Goal: Task Accomplishment & Management: Manage account settings

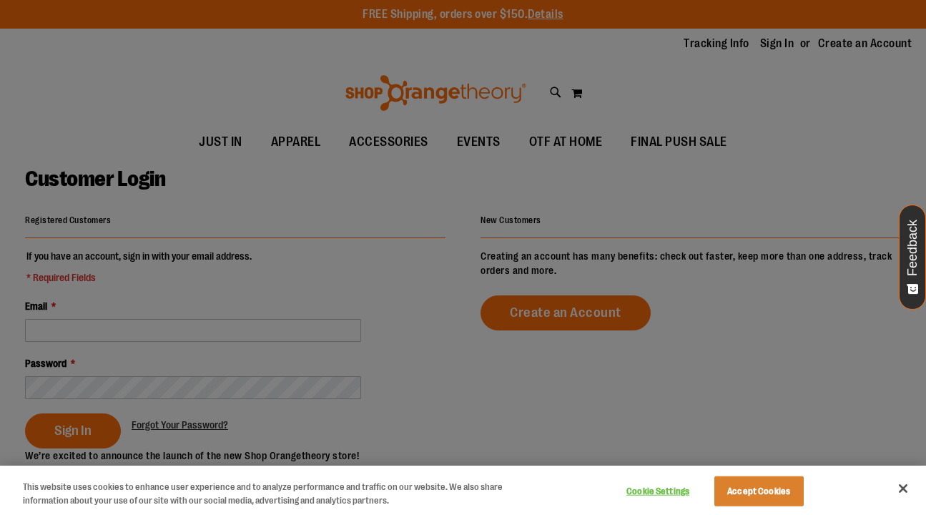
click at [233, 204] on div at bounding box center [463, 257] width 926 height 515
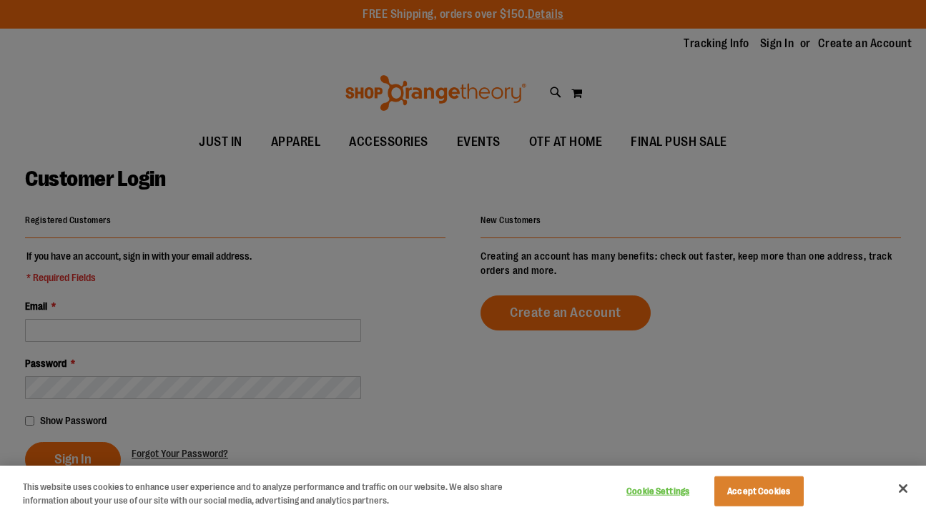
click at [185, 333] on div at bounding box center [463, 257] width 926 height 515
click at [905, 486] on button "Close" at bounding box center [902, 488] width 31 height 31
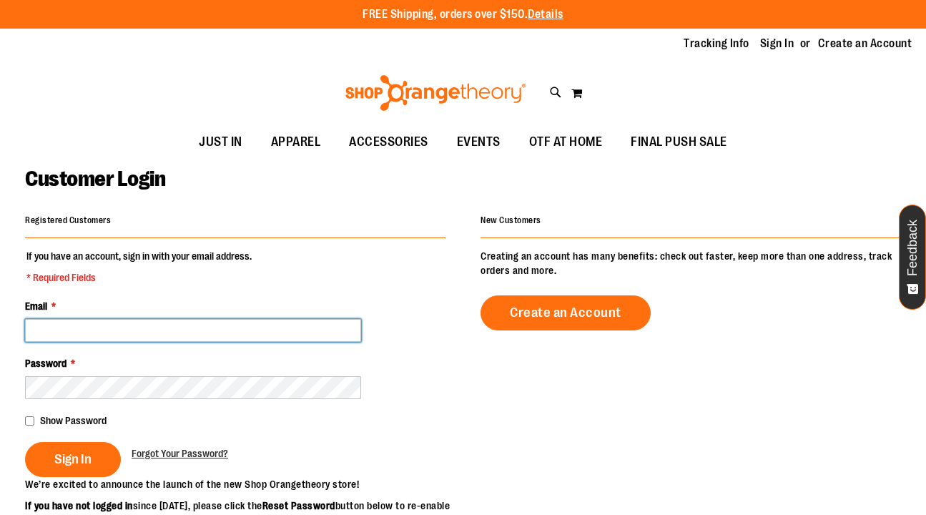
click at [304, 335] on input "Email *" at bounding box center [193, 330] width 336 height 23
type input "**********"
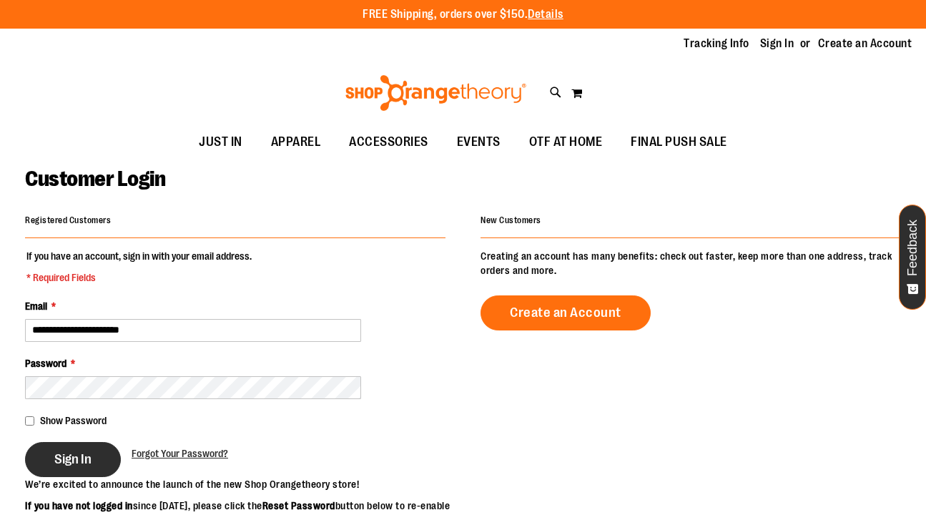
click at [87, 452] on span "Sign In" at bounding box center [72, 459] width 37 height 16
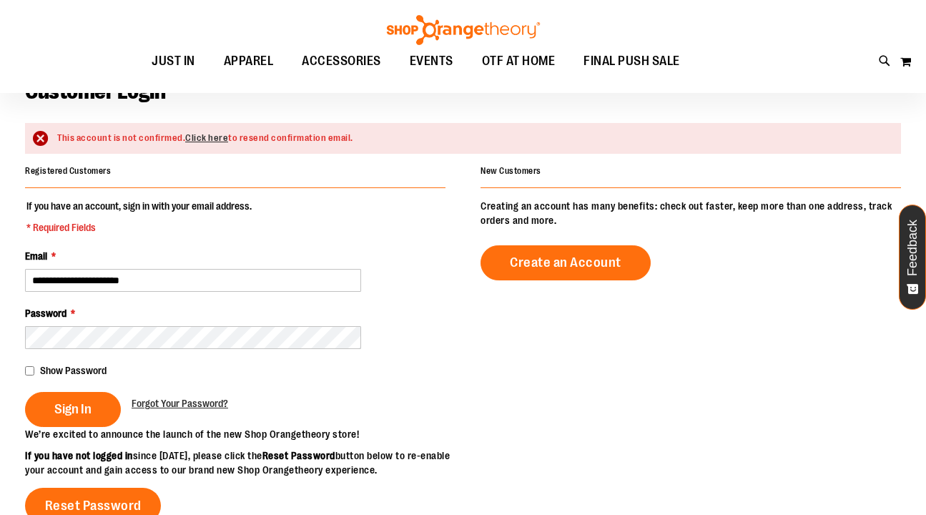
scroll to position [97, 0]
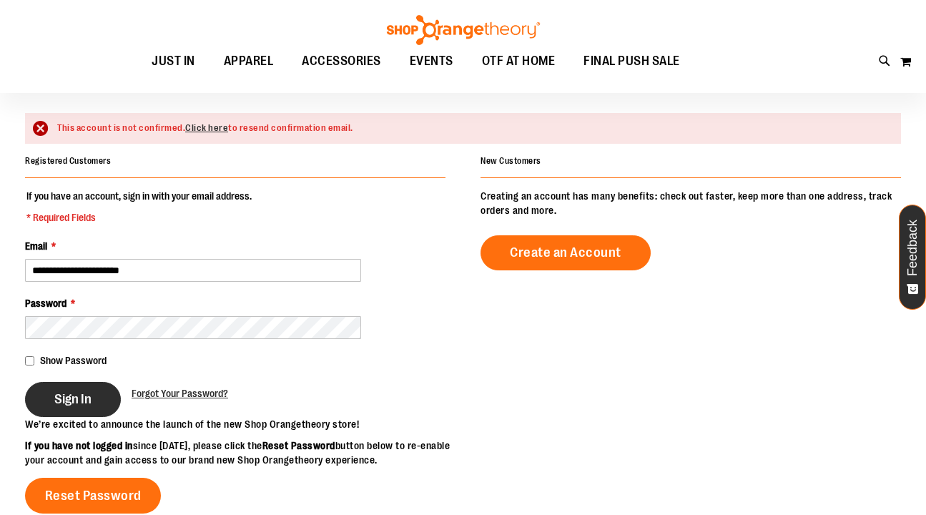
click at [66, 393] on span "Sign In" at bounding box center [72, 399] width 37 height 16
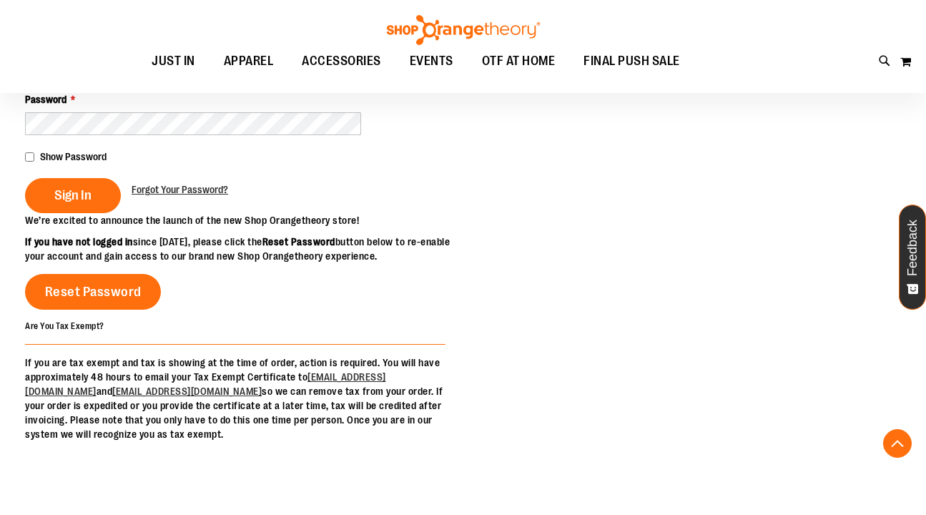
scroll to position [310, 0]
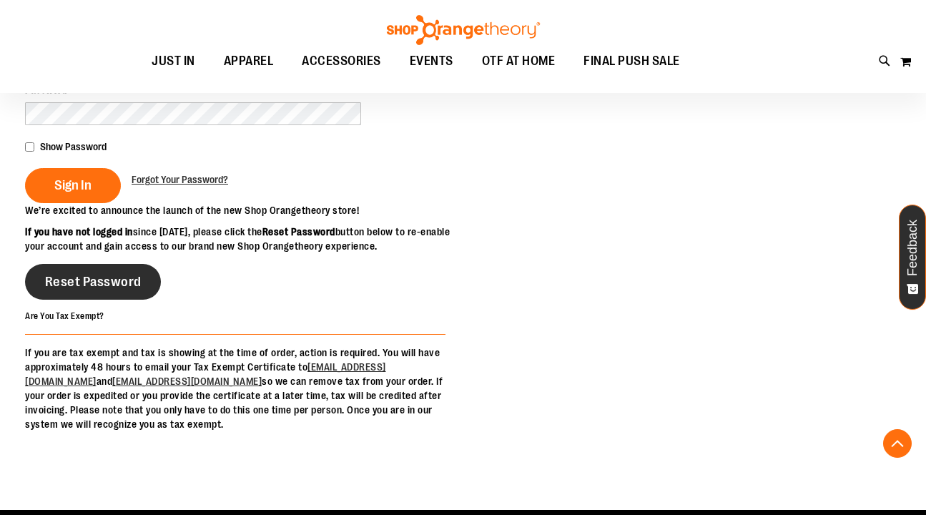
click at [124, 290] on span "Reset Password" at bounding box center [93, 282] width 97 height 16
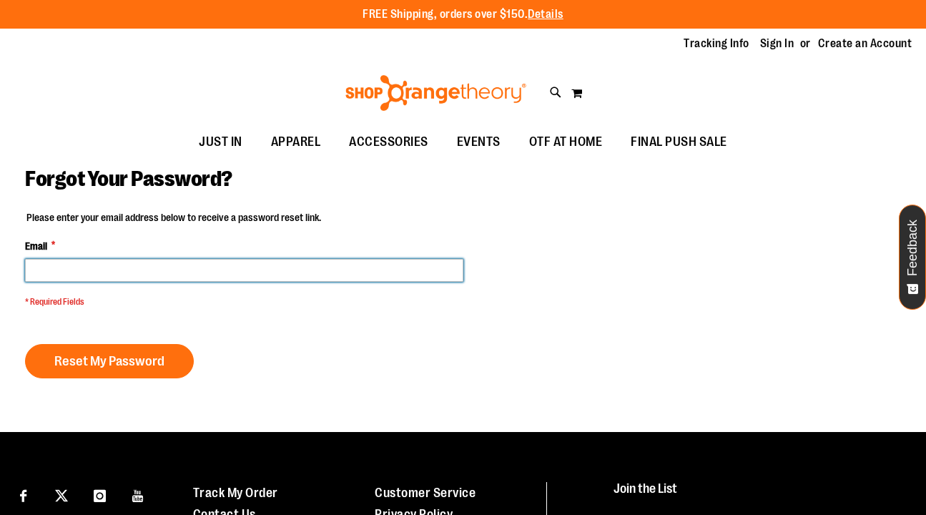
click at [146, 271] on input "Email *" at bounding box center [244, 270] width 438 height 23
type input "**********"
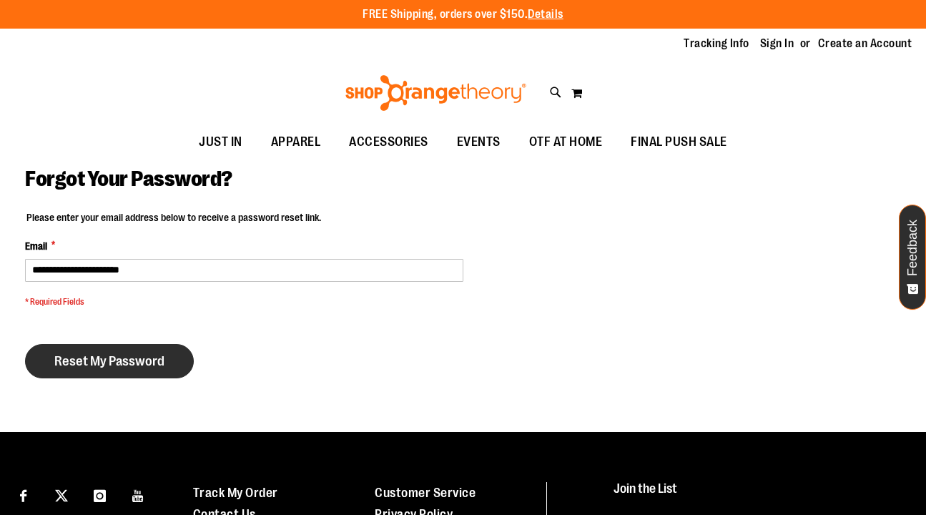
click at [133, 355] on span "Reset My Password" at bounding box center [109, 361] width 110 height 16
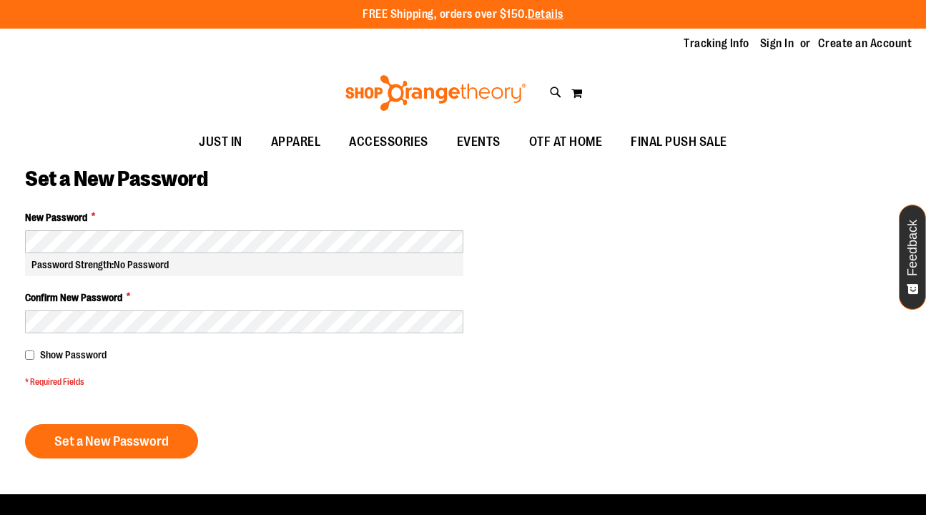
click at [357, 230] on div "Password Strength: No Password" at bounding box center [244, 253] width 438 height 46
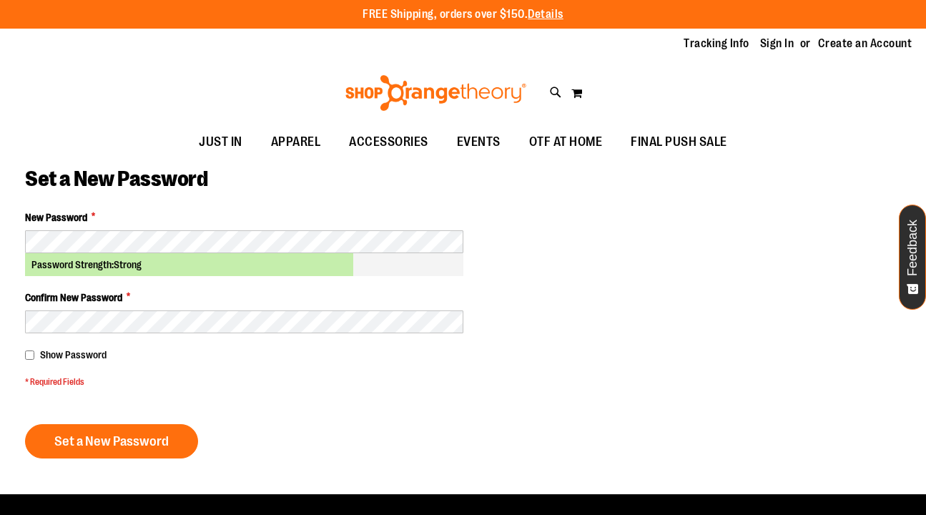
click at [85, 353] on span "Show Password" at bounding box center [73, 354] width 67 height 11
click at [99, 413] on form "New Password * Password Strength: Strong Confirm New Password * Show Password *…" at bounding box center [244, 334] width 438 height 248
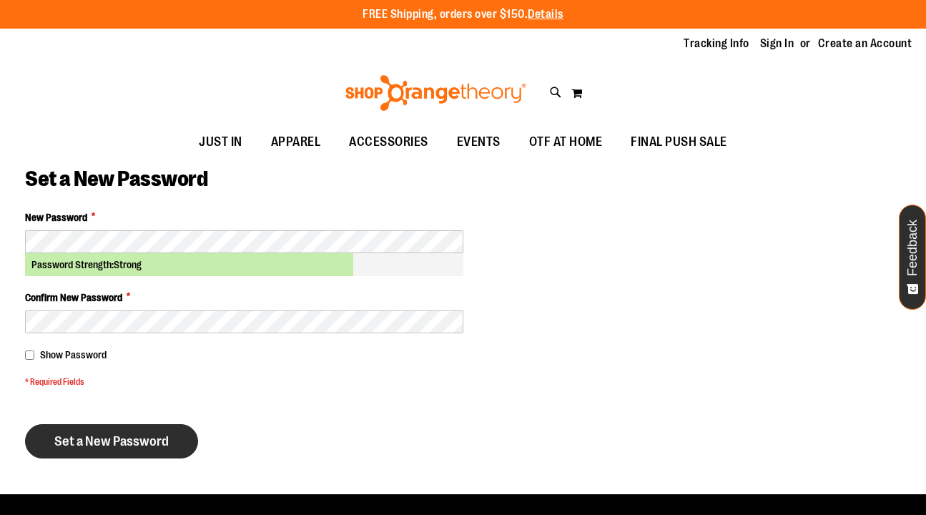
click at [99, 427] on button "Set a New Password" at bounding box center [111, 441] width 173 height 34
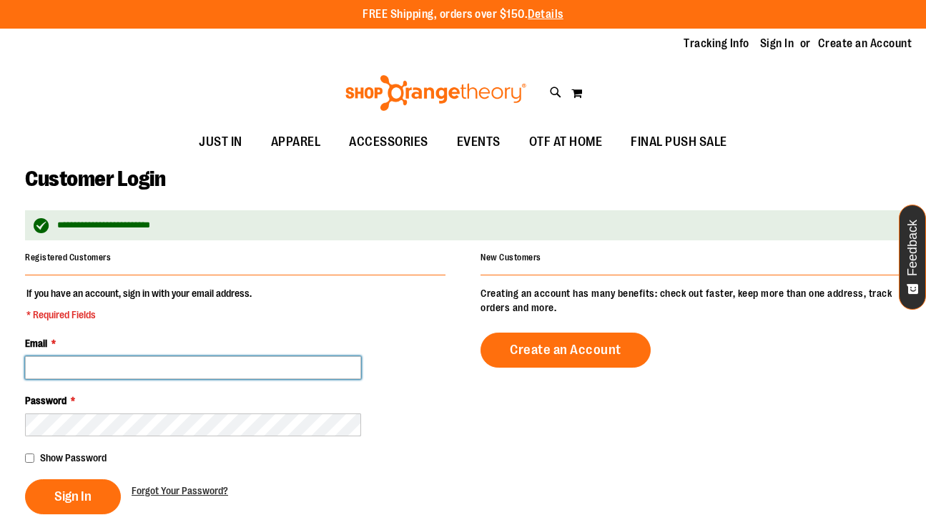
click at [149, 365] on input "Email *" at bounding box center [193, 367] width 336 height 23
type input "**********"
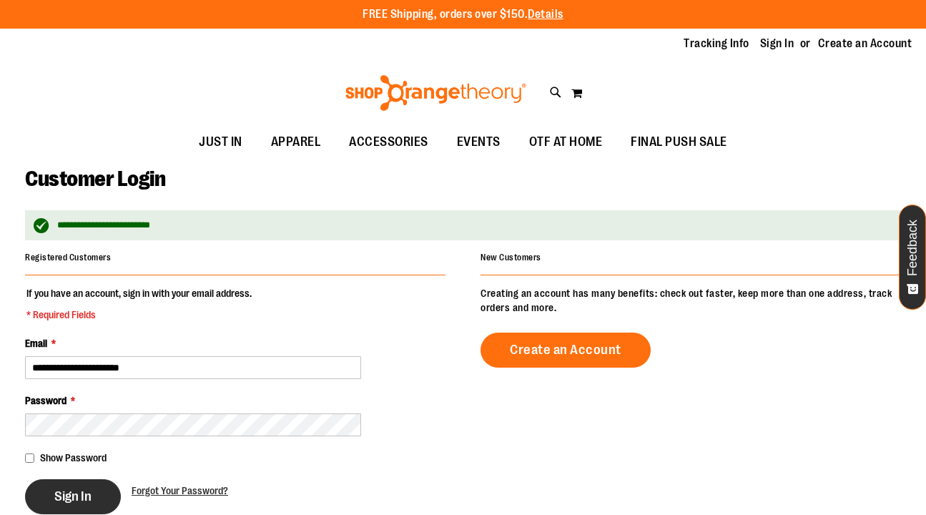
click at [36, 502] on button "Sign In" at bounding box center [73, 496] width 96 height 35
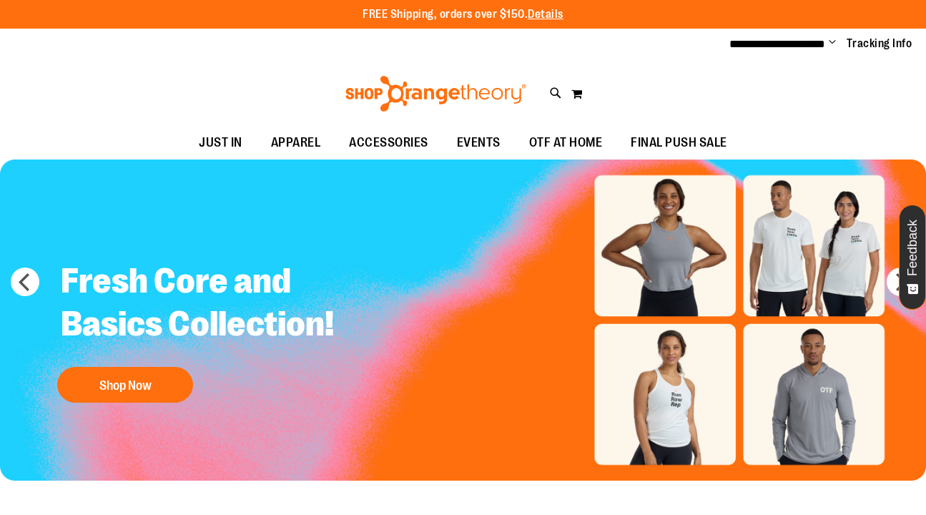
click at [835, 39] on span "Change" at bounding box center [832, 43] width 7 height 14
click at [814, 66] on link "My Account" at bounding box center [781, 69] width 125 height 27
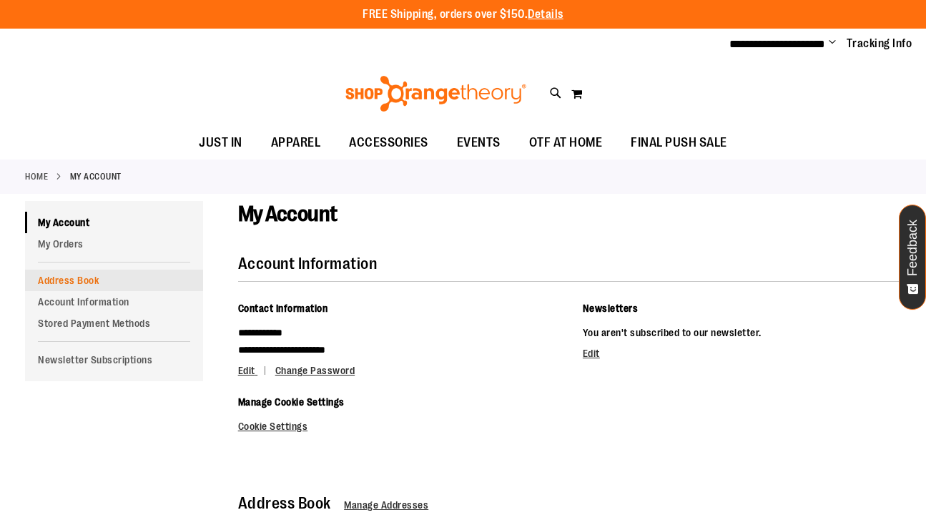
click at [70, 279] on link "Address Book" at bounding box center [114, 280] width 178 height 21
click at [74, 298] on link "Account Information" at bounding box center [114, 301] width 178 height 21
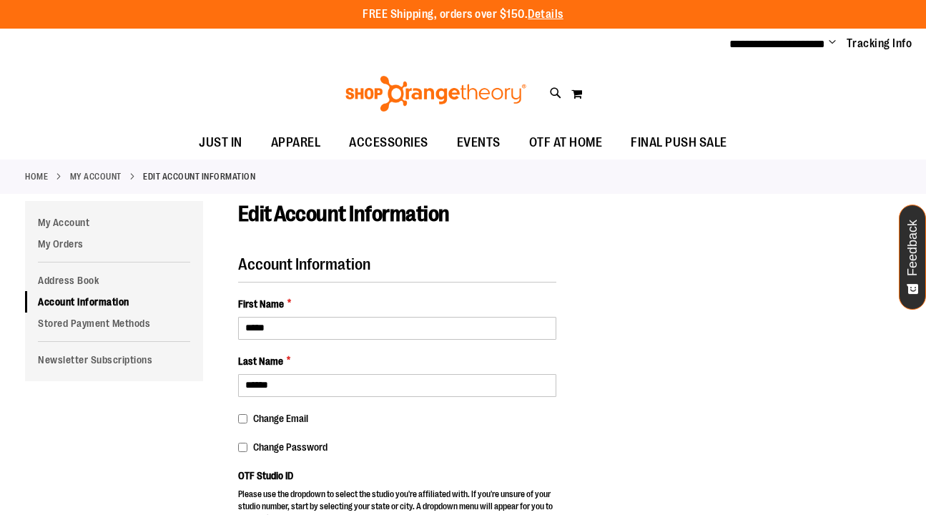
select select "***"
select select "**********"
select select "****"
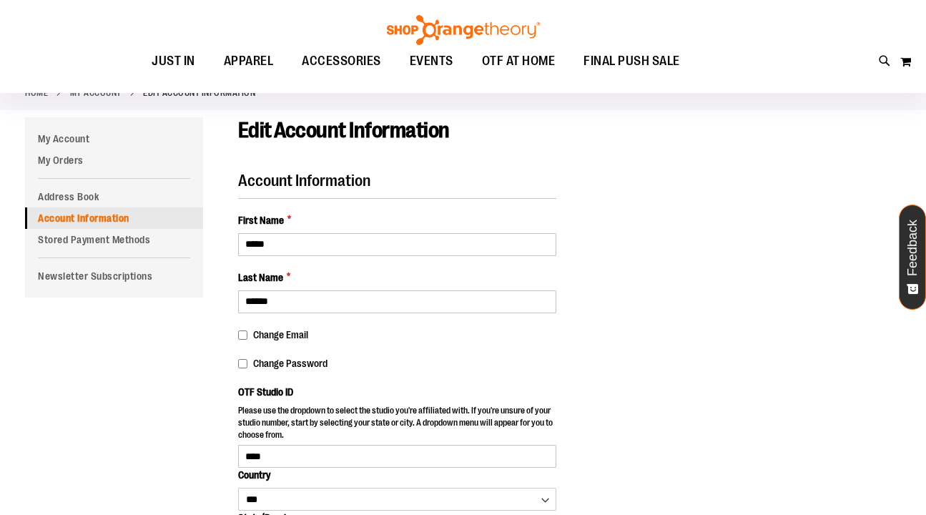
scroll to position [81, 0]
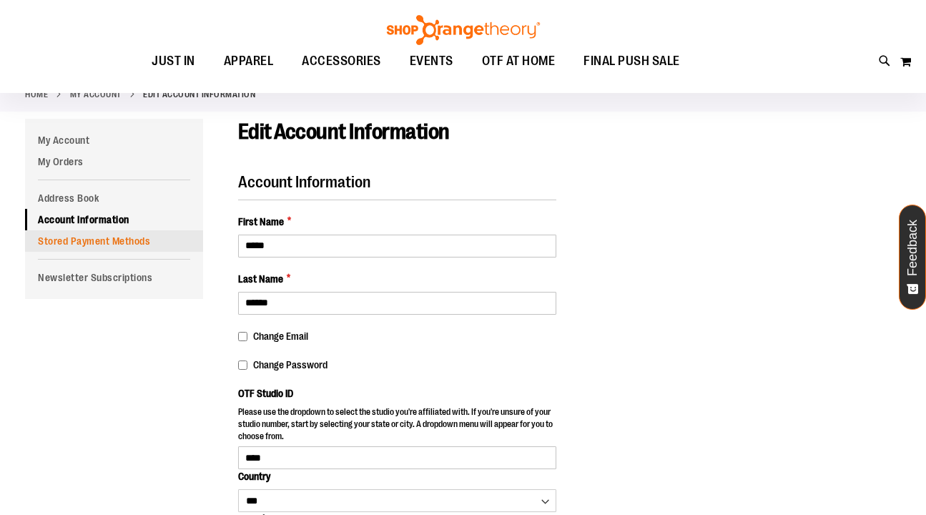
click at [61, 239] on link "Stored Payment Methods" at bounding box center [114, 240] width 178 height 21
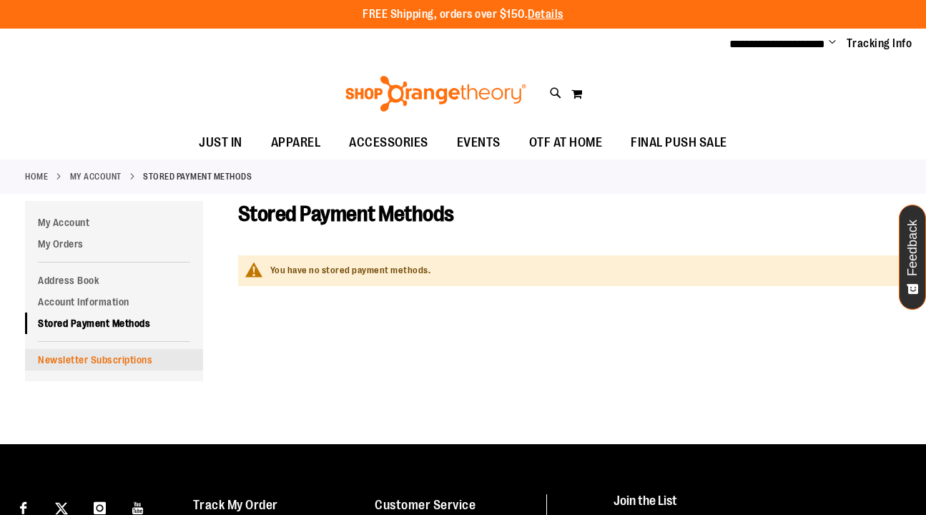
click at [61, 355] on link "Newsletter Subscriptions" at bounding box center [114, 359] width 178 height 21
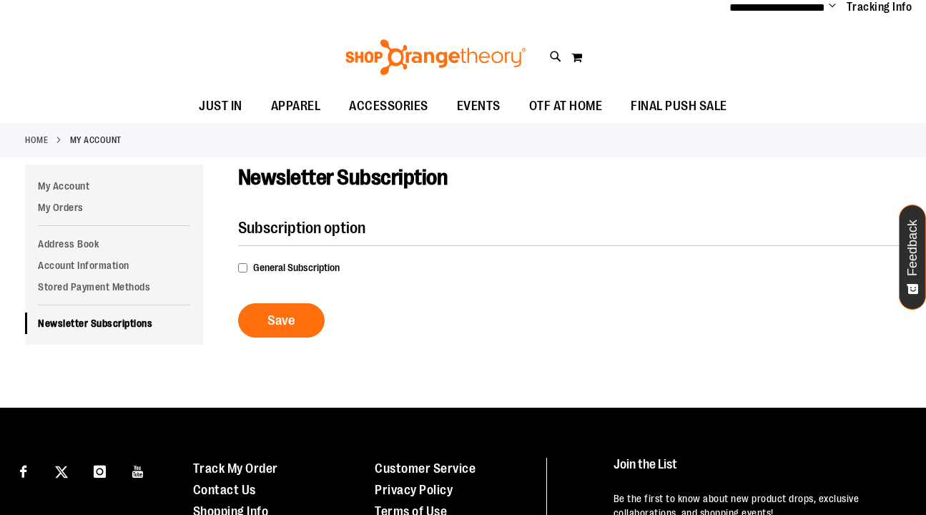
scroll to position [66, 0]
